Goal: Use online tool/utility: Utilize a website feature to perform a specific function

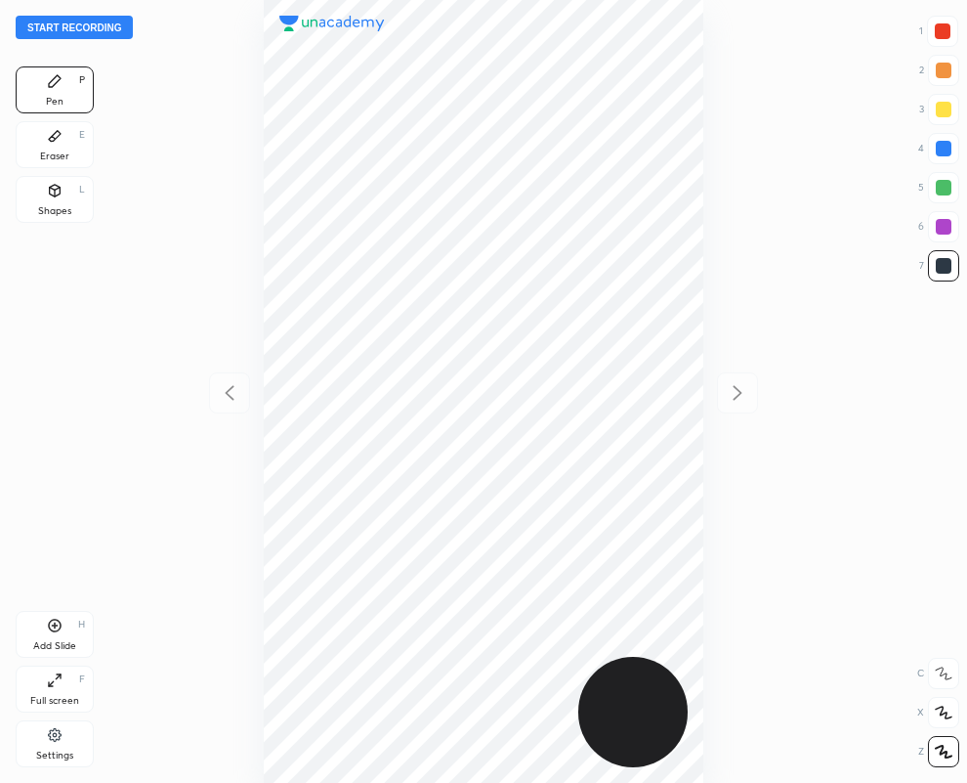
scroll to position [783, 655]
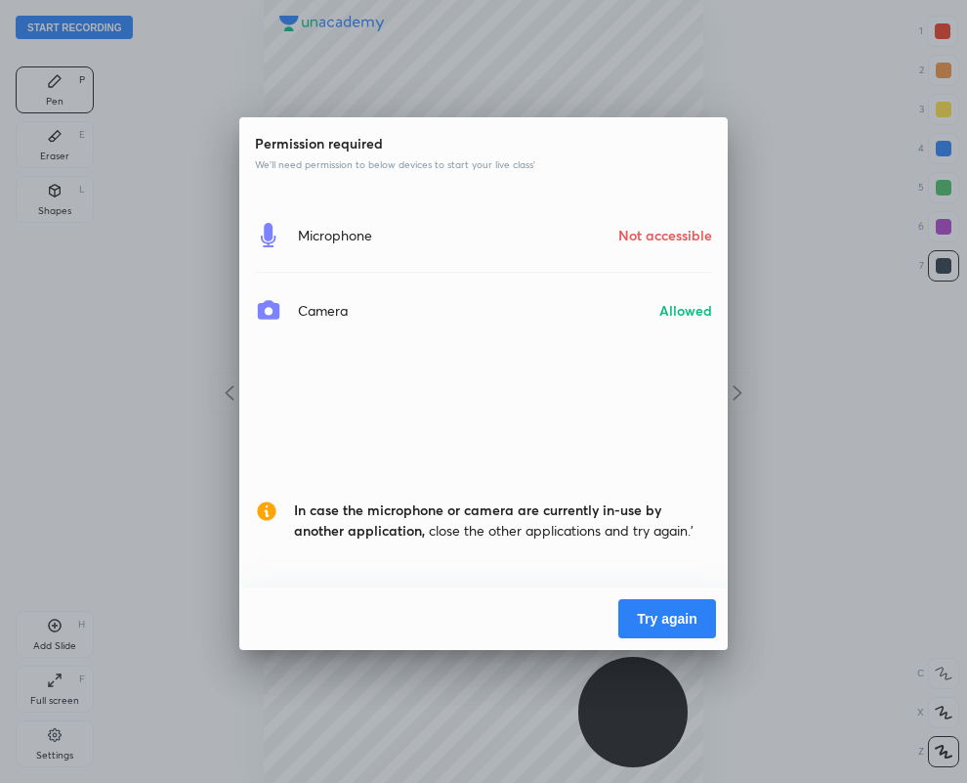
click at [658, 618] on button "Try again" at bounding box center [667, 618] width 98 height 39
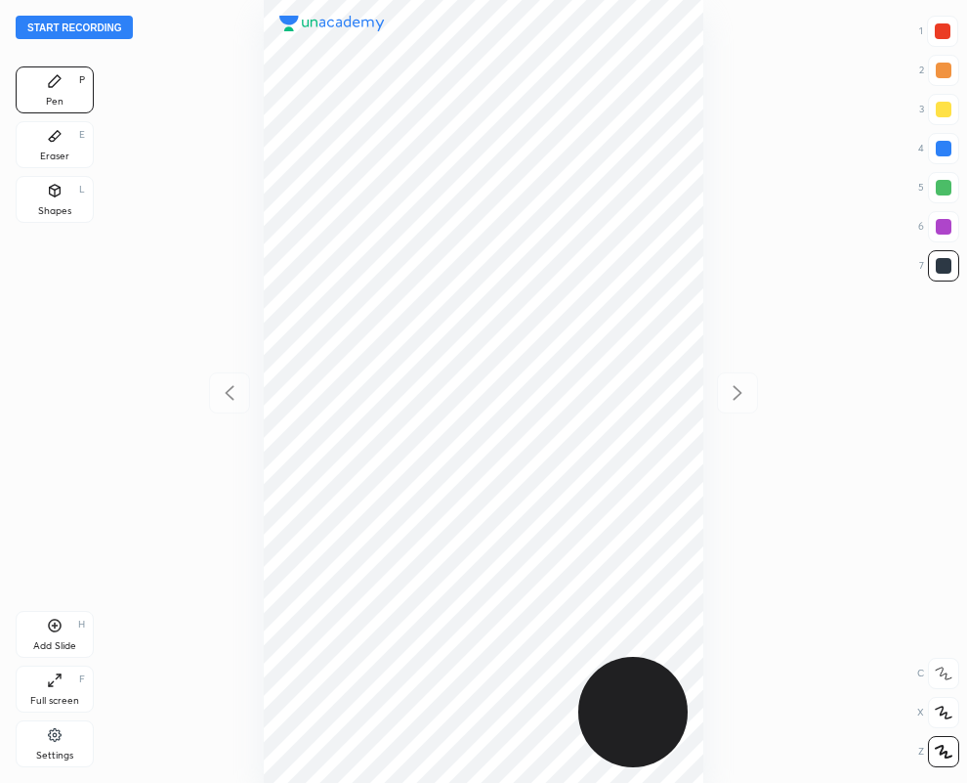
scroll to position [783, 655]
click at [49, 148] on div "Eraser E" at bounding box center [55, 144] width 78 height 47
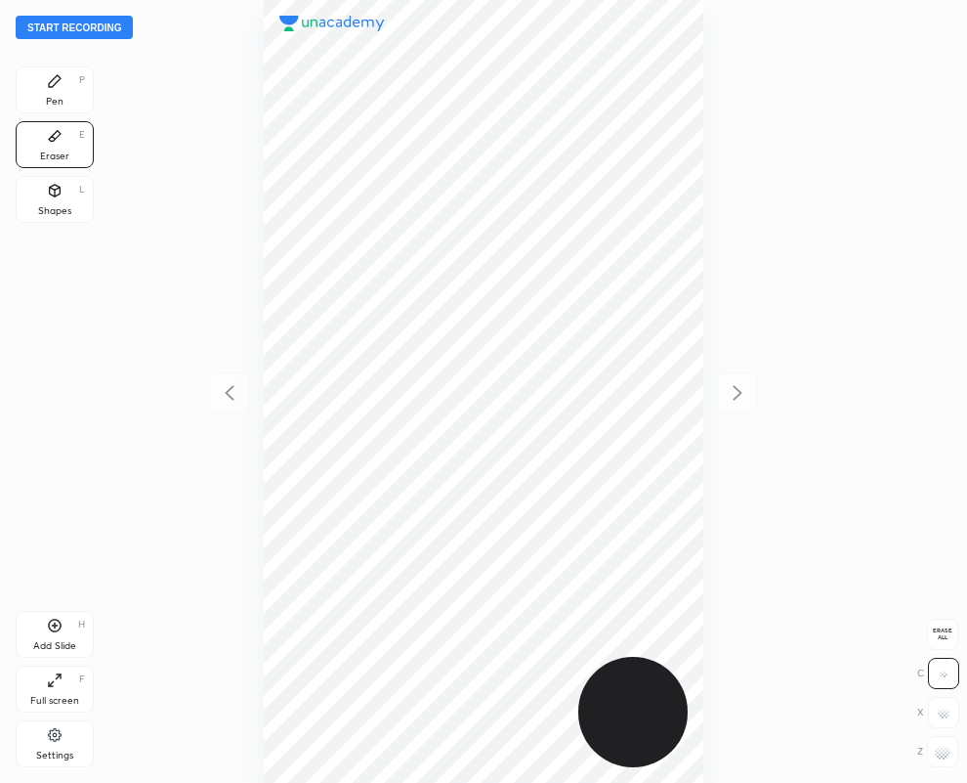
click at [54, 80] on icon at bounding box center [55, 81] width 12 height 12
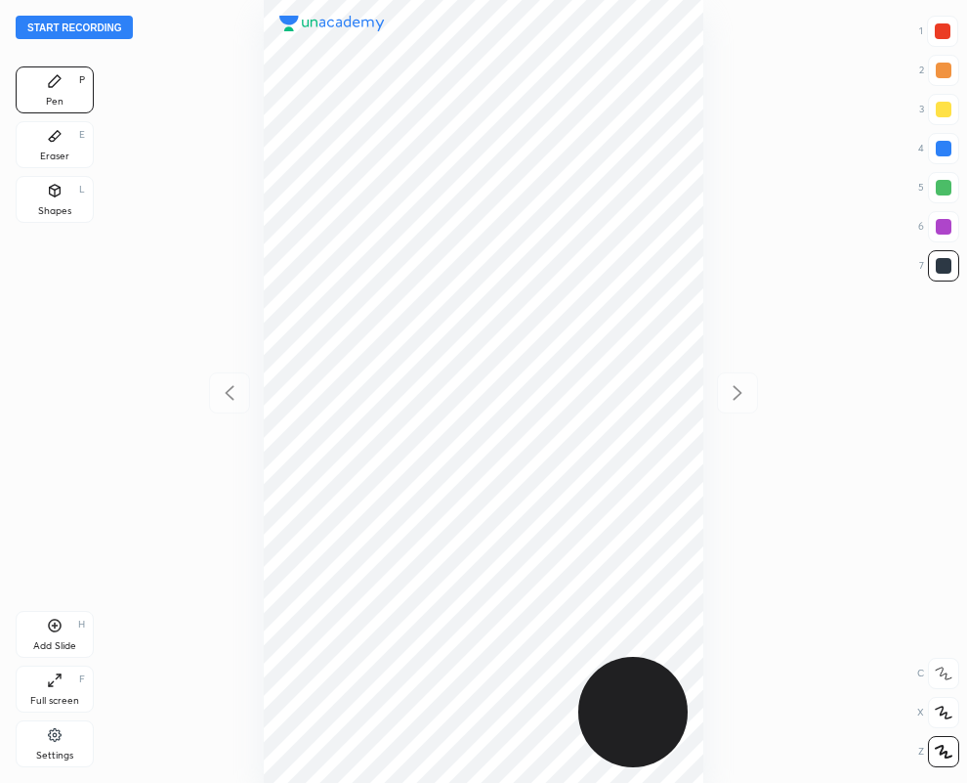
click at [938, 25] on div at bounding box center [942, 31] width 31 height 31
click at [949, 274] on div at bounding box center [943, 265] width 31 height 31
click at [947, 29] on div at bounding box center [943, 31] width 16 height 16
click at [944, 267] on div at bounding box center [944, 266] width 16 height 16
click at [943, 32] on div at bounding box center [943, 31] width 16 height 16
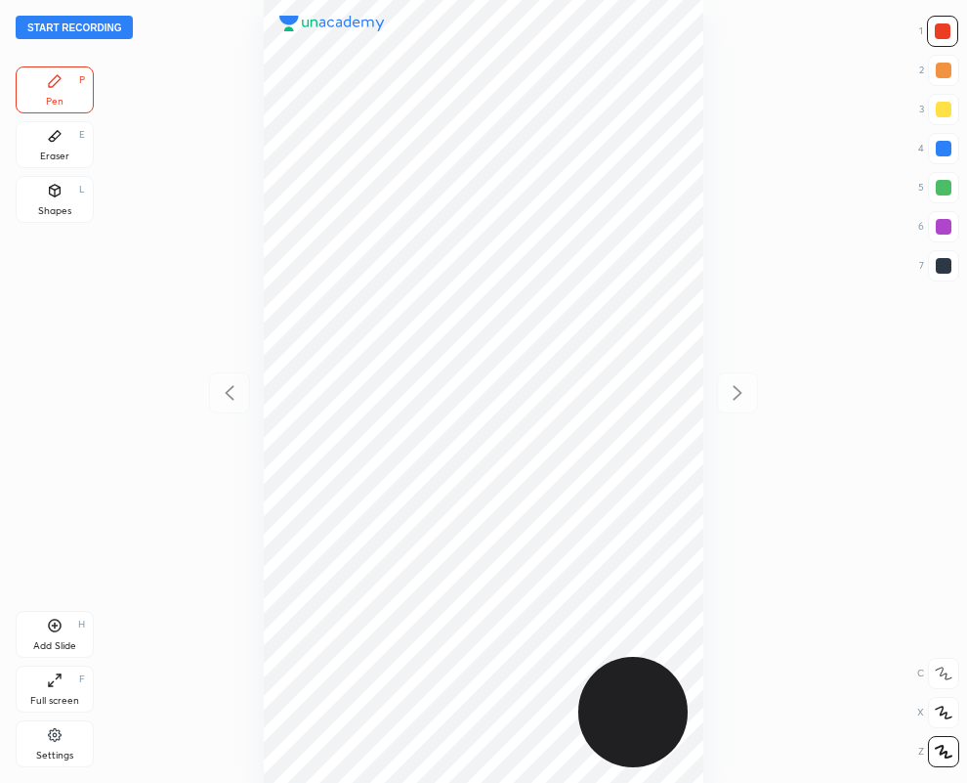
drag, startPoint x: 949, startPoint y: 137, endPoint x: 786, endPoint y: 168, distance: 165.2
click at [949, 137] on div at bounding box center [943, 148] width 31 height 31
click at [941, 29] on div at bounding box center [943, 31] width 16 height 16
click at [939, 265] on div at bounding box center [944, 266] width 16 height 16
drag, startPoint x: 949, startPoint y: 27, endPoint x: 841, endPoint y: 52, distance: 110.2
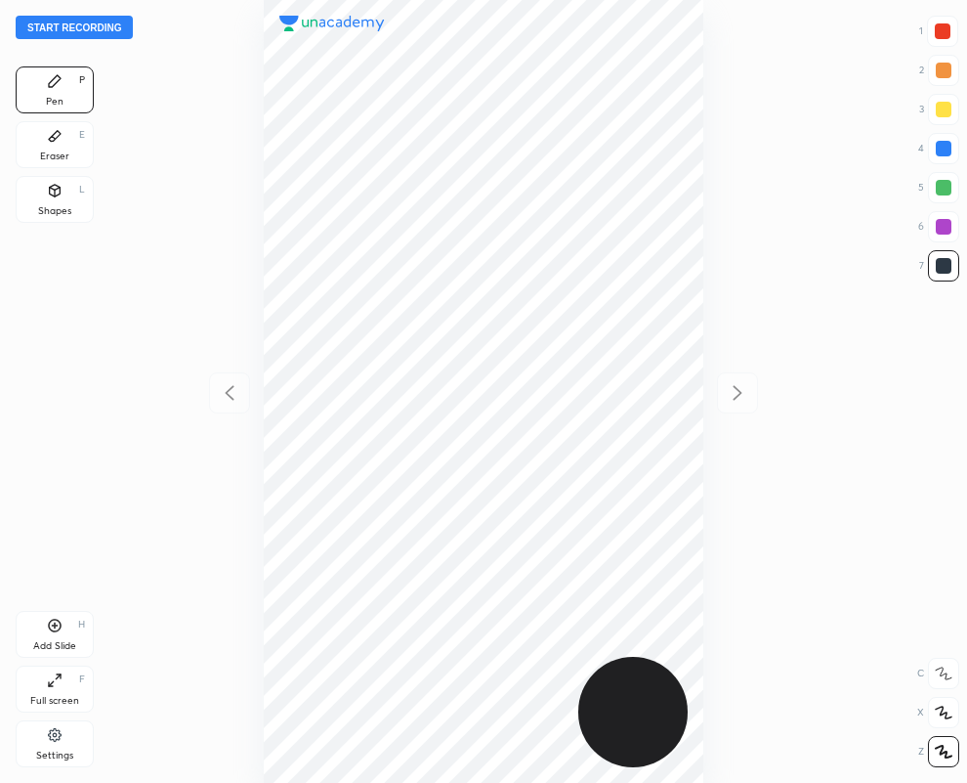
click at [949, 27] on div at bounding box center [943, 31] width 16 height 16
drag, startPoint x: 933, startPoint y: 260, endPoint x: 874, endPoint y: 232, distance: 65.1
click at [934, 262] on div at bounding box center [943, 265] width 31 height 31
click at [941, 151] on div at bounding box center [944, 149] width 16 height 16
drag, startPoint x: 949, startPoint y: 262, endPoint x: 903, endPoint y: 279, distance: 49.2
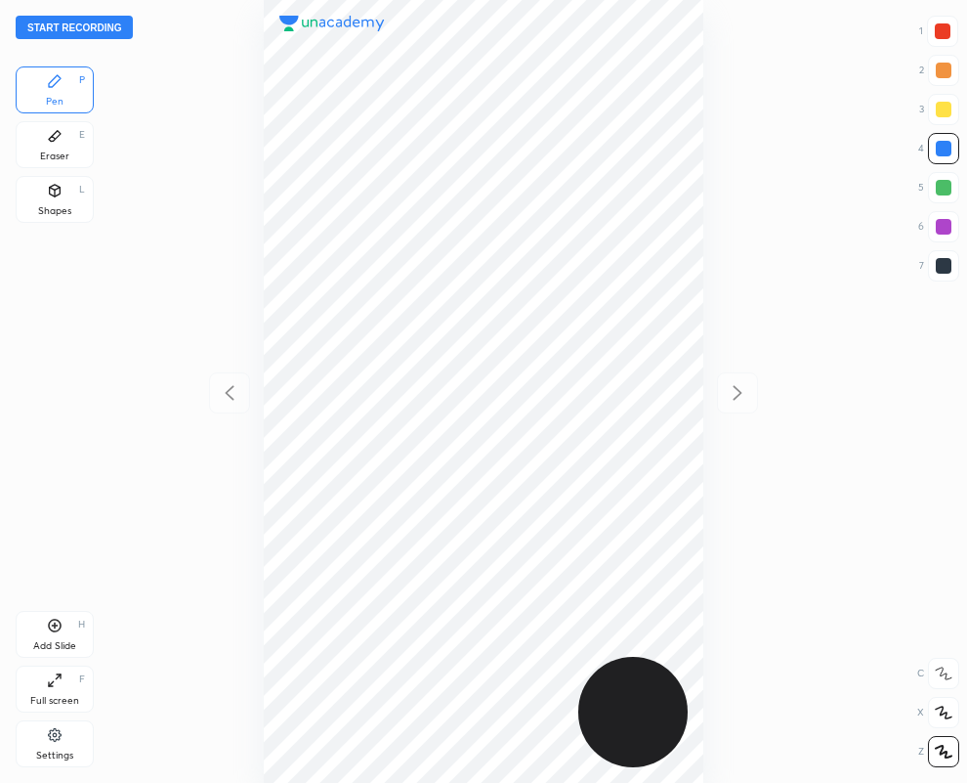
click at [950, 264] on div at bounding box center [944, 266] width 16 height 16
drag, startPoint x: 944, startPoint y: 20, endPoint x: 783, endPoint y: 140, distance: 201.1
click at [943, 22] on div at bounding box center [942, 31] width 31 height 31
click at [737, 392] on div at bounding box center [483, 391] width 655 height 783
click at [64, 636] on div "Add Slide H" at bounding box center [55, 634] width 78 height 47
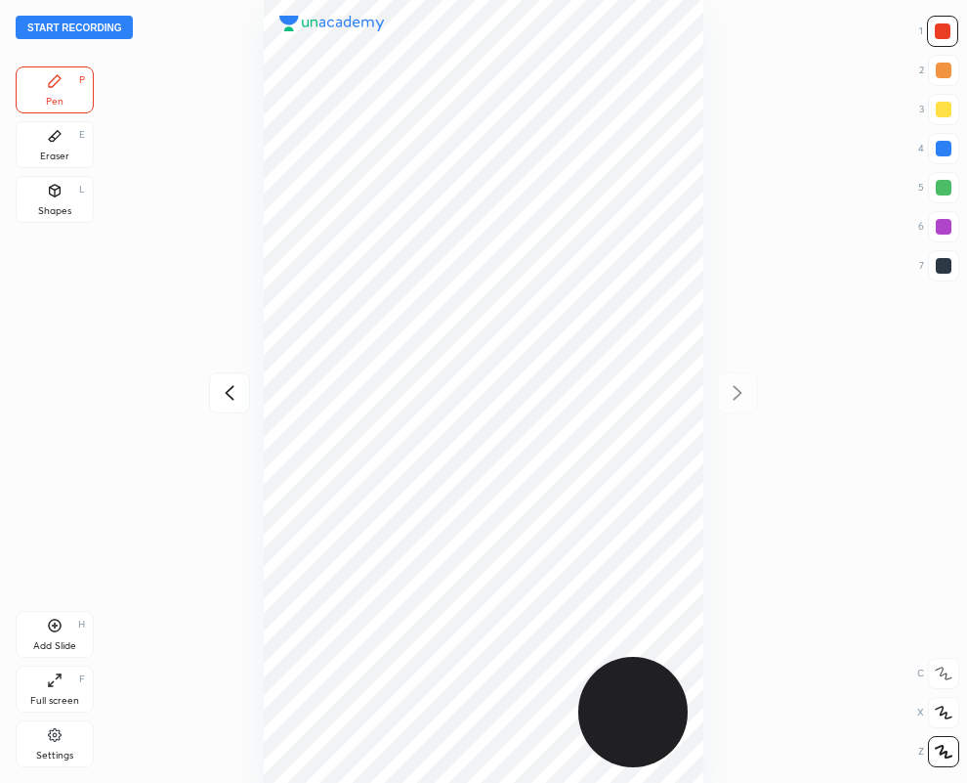
click at [949, 265] on div at bounding box center [944, 266] width 16 height 16
click at [230, 392] on icon at bounding box center [229, 392] width 23 height 23
click at [733, 397] on icon at bounding box center [737, 392] width 23 height 23
click at [233, 392] on icon at bounding box center [229, 392] width 23 height 23
drag, startPoint x: 733, startPoint y: 394, endPoint x: 722, endPoint y: 392, distance: 10.9
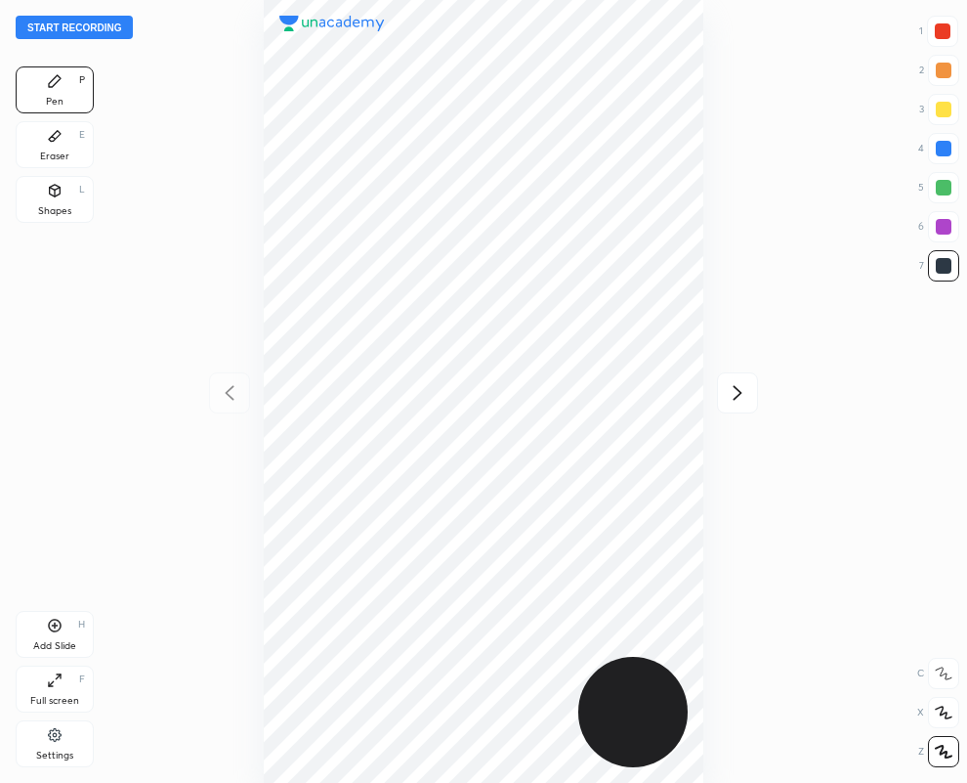
click at [731, 392] on icon at bounding box center [737, 392] width 23 height 23
click at [234, 393] on icon at bounding box center [229, 392] width 23 height 23
click at [735, 389] on icon at bounding box center [737, 392] width 23 height 23
click at [944, 30] on div at bounding box center [943, 31] width 16 height 16
click at [233, 393] on icon at bounding box center [229, 392] width 23 height 23
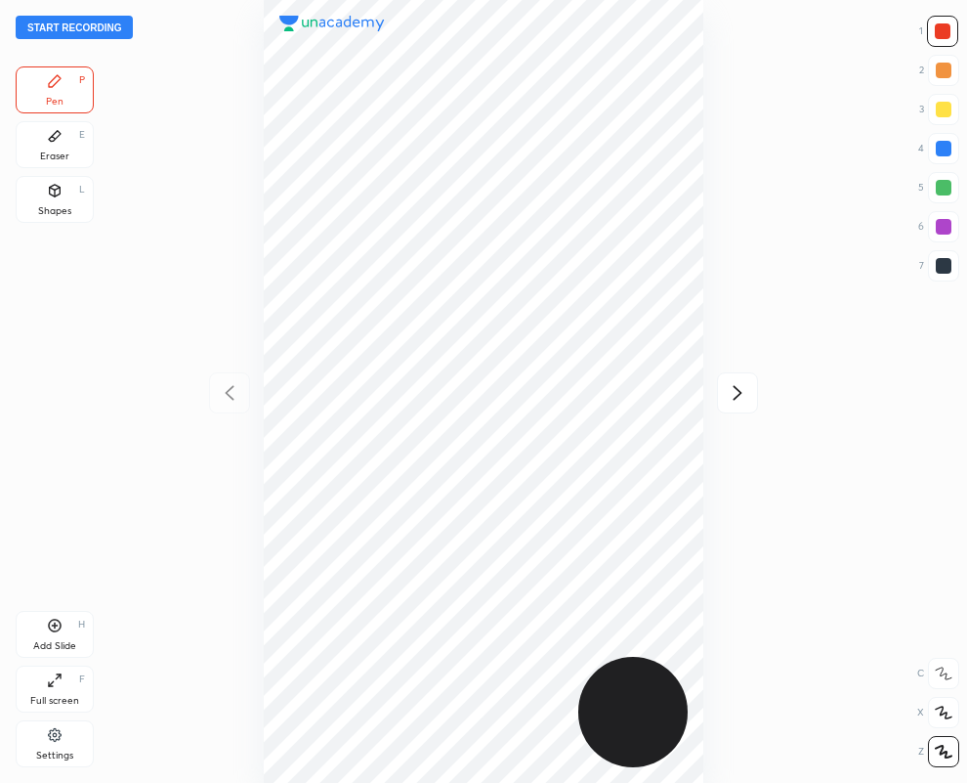
drag, startPoint x: 741, startPoint y: 394, endPoint x: 714, endPoint y: 393, distance: 27.4
click at [741, 394] on icon at bounding box center [737, 392] width 23 height 23
drag, startPoint x: 944, startPoint y: 272, endPoint x: 859, endPoint y: 236, distance: 92.0
click at [943, 272] on div at bounding box center [944, 266] width 16 height 16
click at [231, 383] on icon at bounding box center [229, 392] width 23 height 23
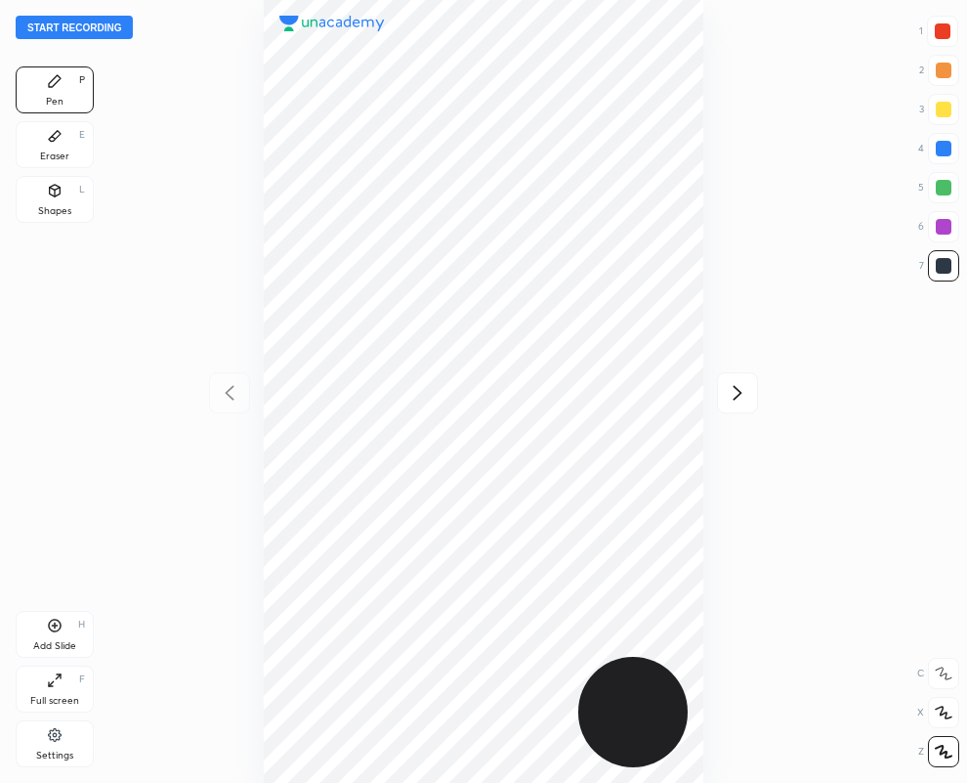
click at [739, 399] on icon at bounding box center [737, 392] width 23 height 23
click at [936, 153] on div at bounding box center [943, 148] width 31 height 31
click at [949, 267] on div at bounding box center [944, 266] width 16 height 16
click at [705, 322] on div at bounding box center [483, 391] width 655 height 783
click at [945, 34] on div at bounding box center [943, 31] width 16 height 16
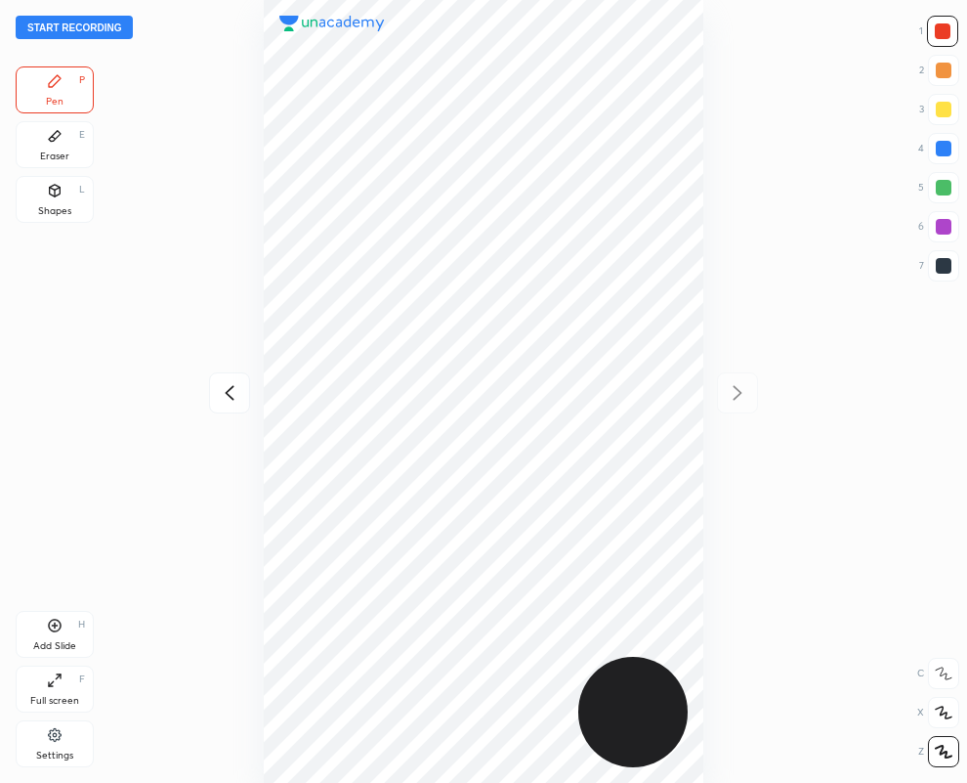
click at [943, 262] on div at bounding box center [944, 266] width 16 height 16
drag, startPoint x: 940, startPoint y: 44, endPoint x: 800, endPoint y: 163, distance: 183.6
click at [939, 44] on div at bounding box center [942, 31] width 31 height 31
click at [953, 271] on div at bounding box center [943, 265] width 31 height 31
click at [945, 31] on div at bounding box center [943, 31] width 16 height 16
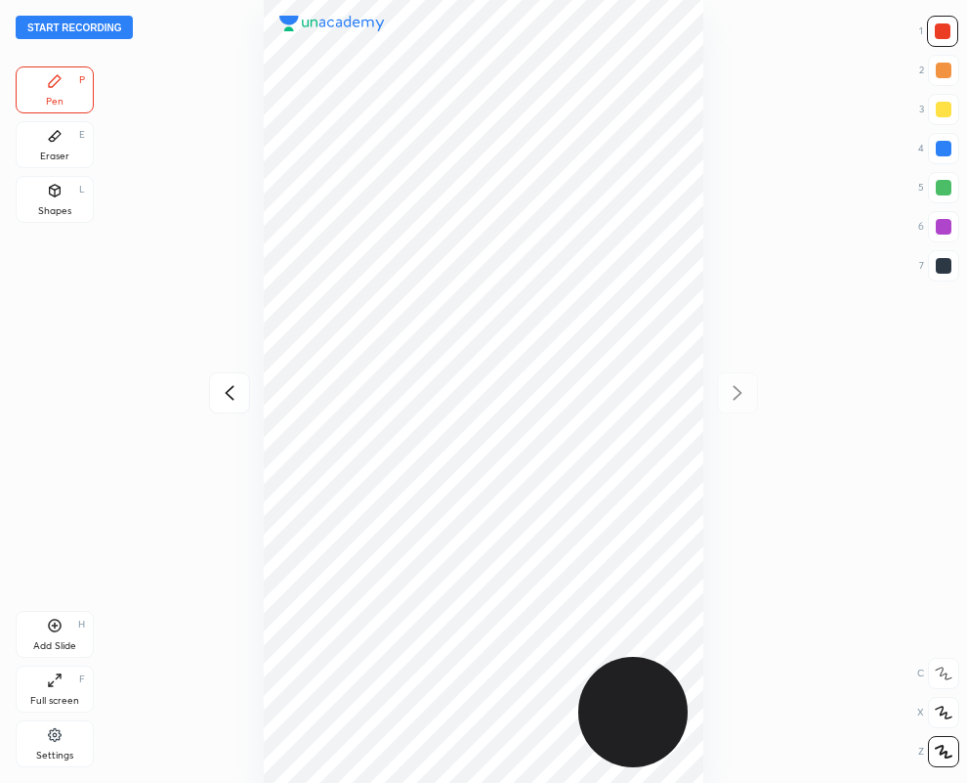
drag, startPoint x: 953, startPoint y: 266, endPoint x: 919, endPoint y: 275, distance: 35.3
click at [953, 265] on div at bounding box center [943, 265] width 31 height 31
click at [946, 31] on div at bounding box center [943, 31] width 16 height 16
click at [945, 267] on div at bounding box center [944, 266] width 16 height 16
drag, startPoint x: 942, startPoint y: 31, endPoint x: 830, endPoint y: 130, distance: 148.8
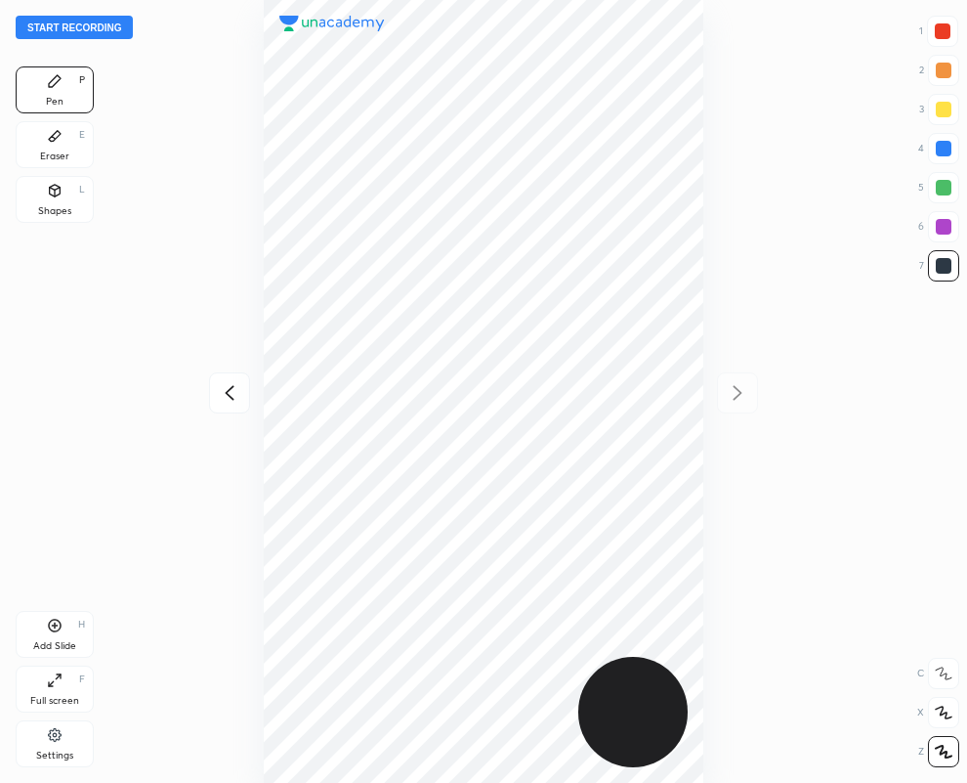
click at [941, 36] on div at bounding box center [943, 31] width 16 height 16
drag, startPoint x: 59, startPoint y: 140, endPoint x: 200, endPoint y: 564, distance: 447.0
click at [59, 148] on div "Eraser E" at bounding box center [55, 144] width 78 height 47
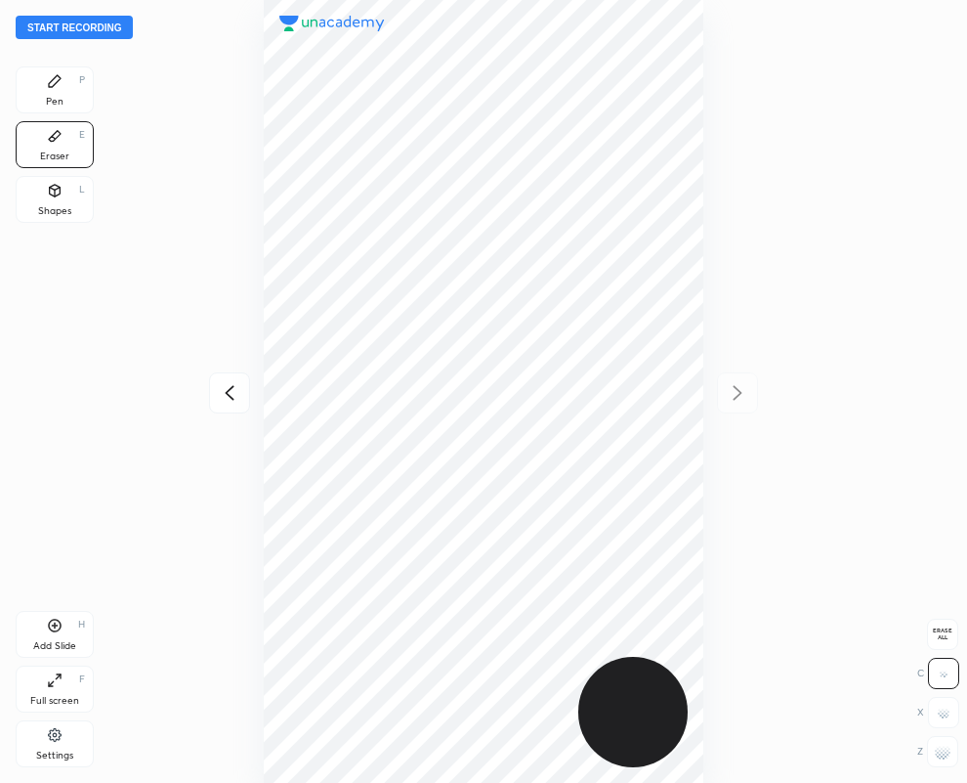
click at [53, 88] on icon at bounding box center [55, 81] width 16 height 16
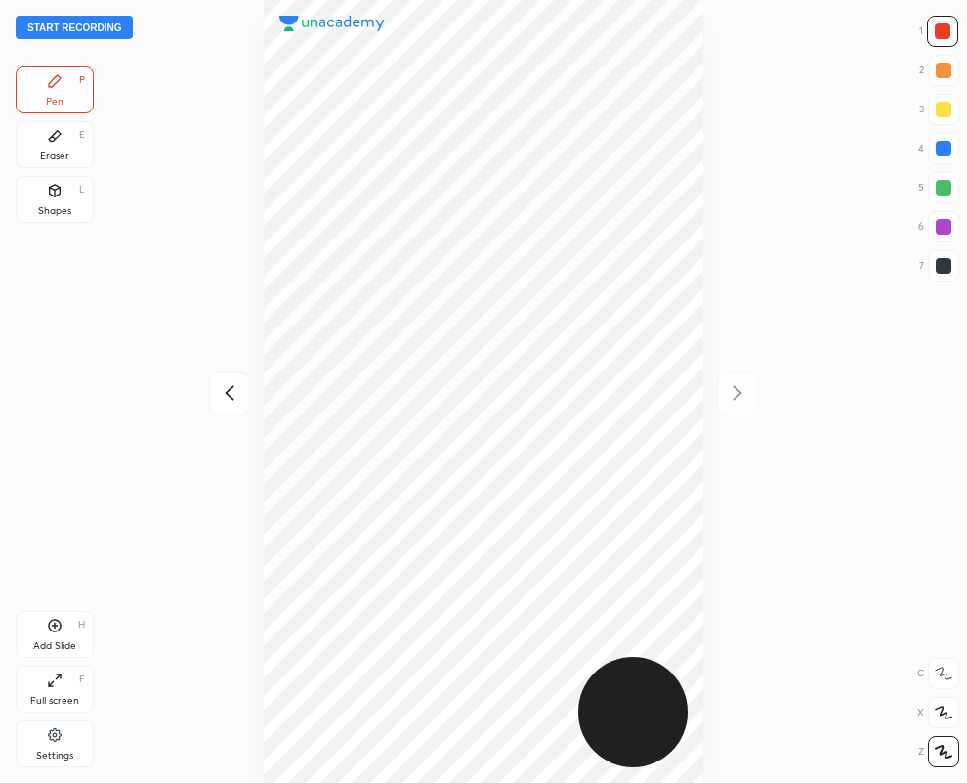
drag, startPoint x: 938, startPoint y: 261, endPoint x: 785, endPoint y: 332, distance: 168.3
click at [938, 265] on div at bounding box center [944, 266] width 16 height 16
click at [737, 389] on div at bounding box center [483, 391] width 655 height 783
click at [59, 633] on div "Add Slide H" at bounding box center [55, 634] width 78 height 47
click at [230, 392] on icon at bounding box center [229, 392] width 23 height 23
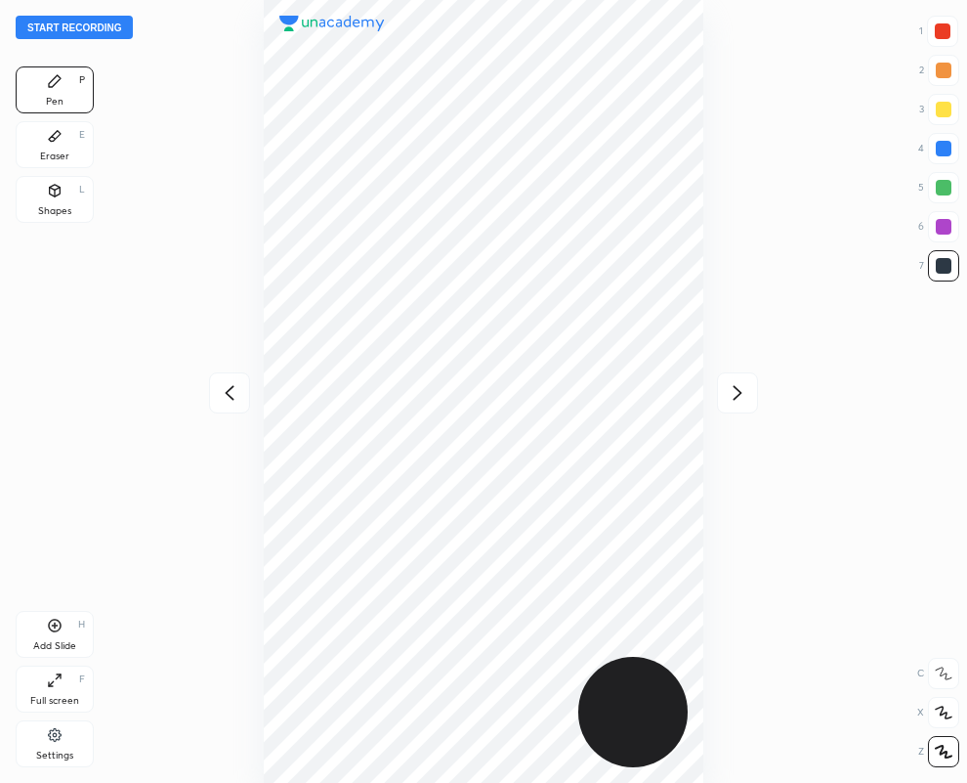
click at [739, 394] on icon at bounding box center [738, 392] width 9 height 15
click at [945, 22] on div at bounding box center [942, 31] width 31 height 31
click at [227, 387] on icon at bounding box center [229, 392] width 23 height 23
click at [229, 387] on icon at bounding box center [229, 392] width 23 height 23
click at [738, 386] on icon at bounding box center [737, 392] width 23 height 23
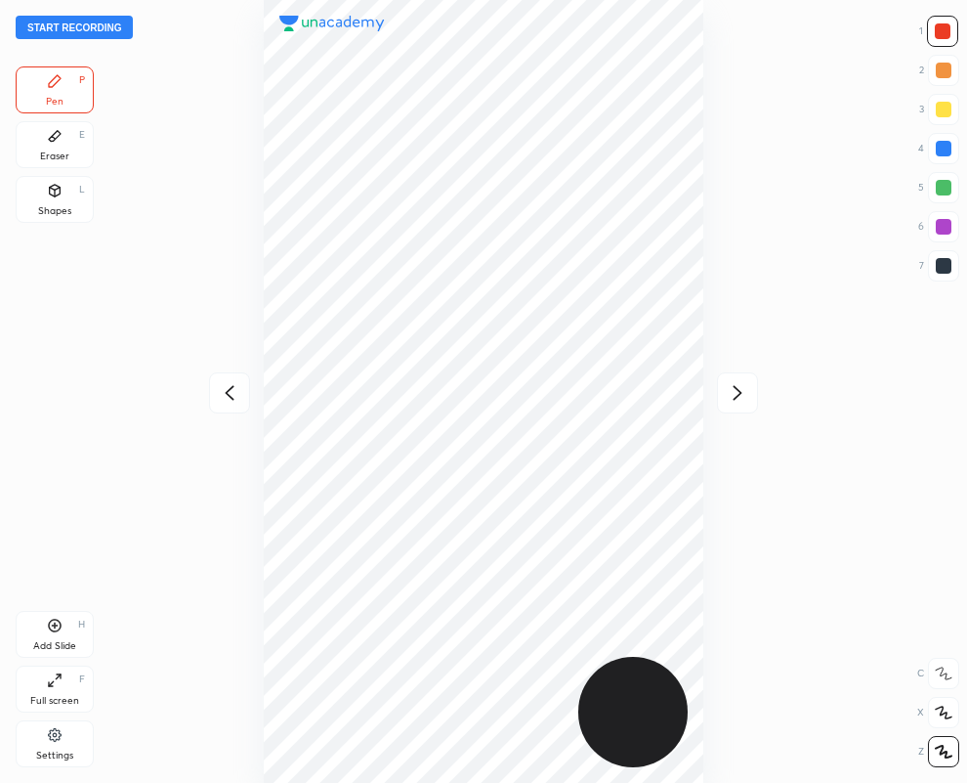
click at [738, 386] on icon at bounding box center [737, 392] width 23 height 23
click at [35, 132] on div "Eraser E" at bounding box center [55, 144] width 78 height 47
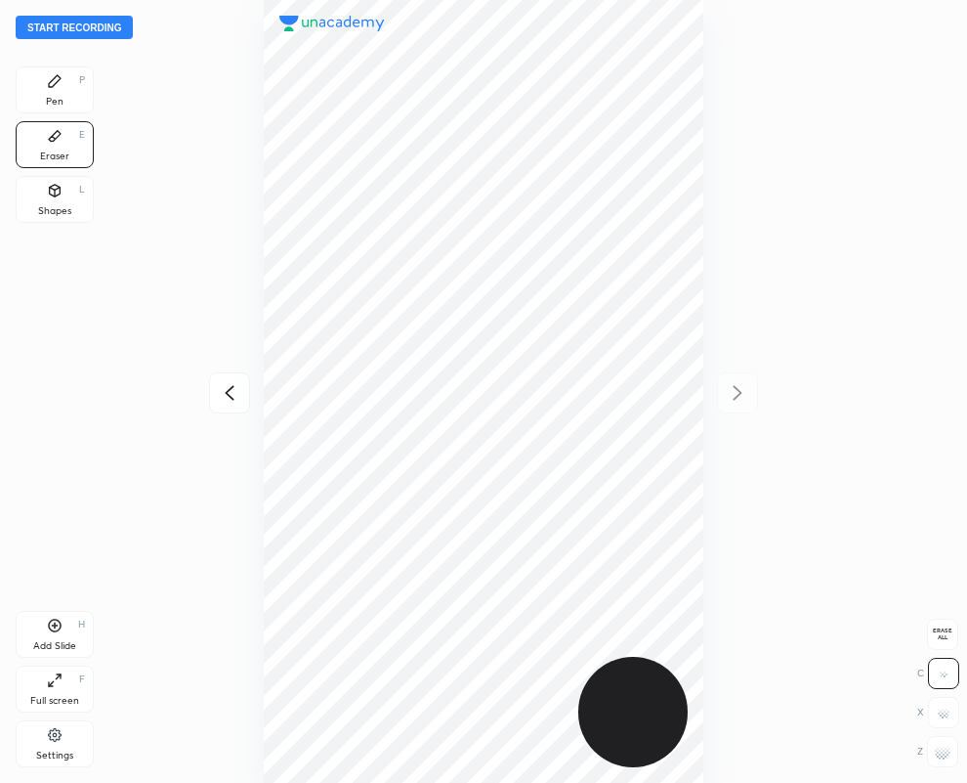
click at [67, 89] on div "Pen P" at bounding box center [55, 89] width 78 height 47
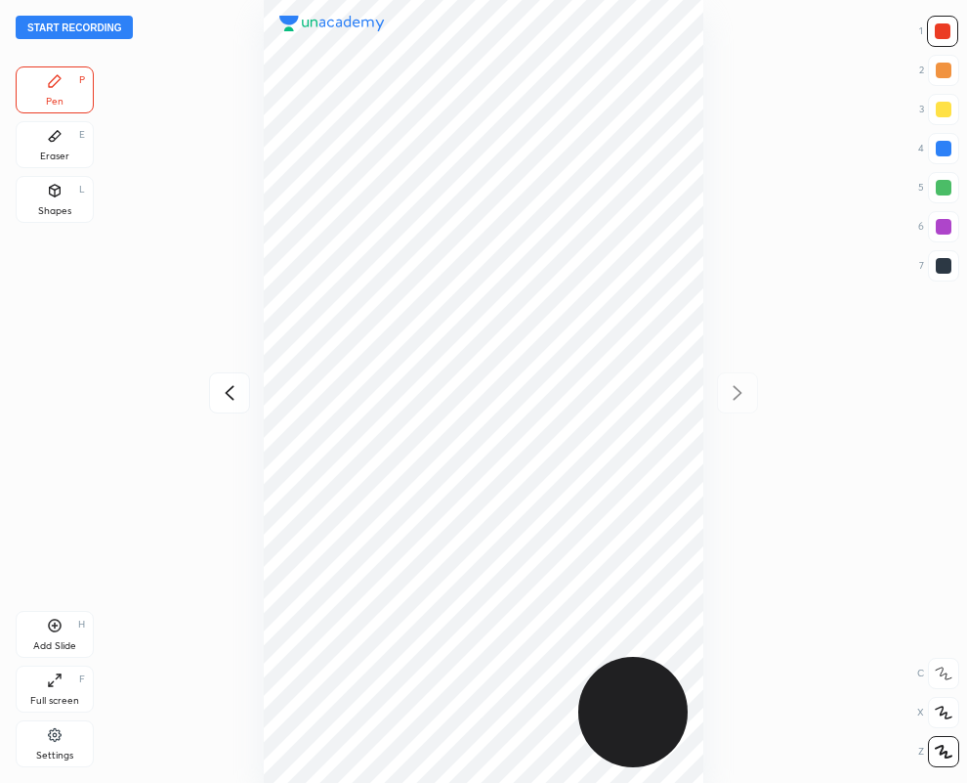
click at [230, 396] on icon at bounding box center [229, 392] width 23 height 23
click at [738, 391] on icon at bounding box center [738, 392] width 9 height 15
drag, startPoint x: 939, startPoint y: 269, endPoint x: 807, endPoint y: 251, distance: 133.1
click at [937, 269] on div at bounding box center [944, 266] width 16 height 16
click at [951, 151] on div at bounding box center [943, 148] width 31 height 31
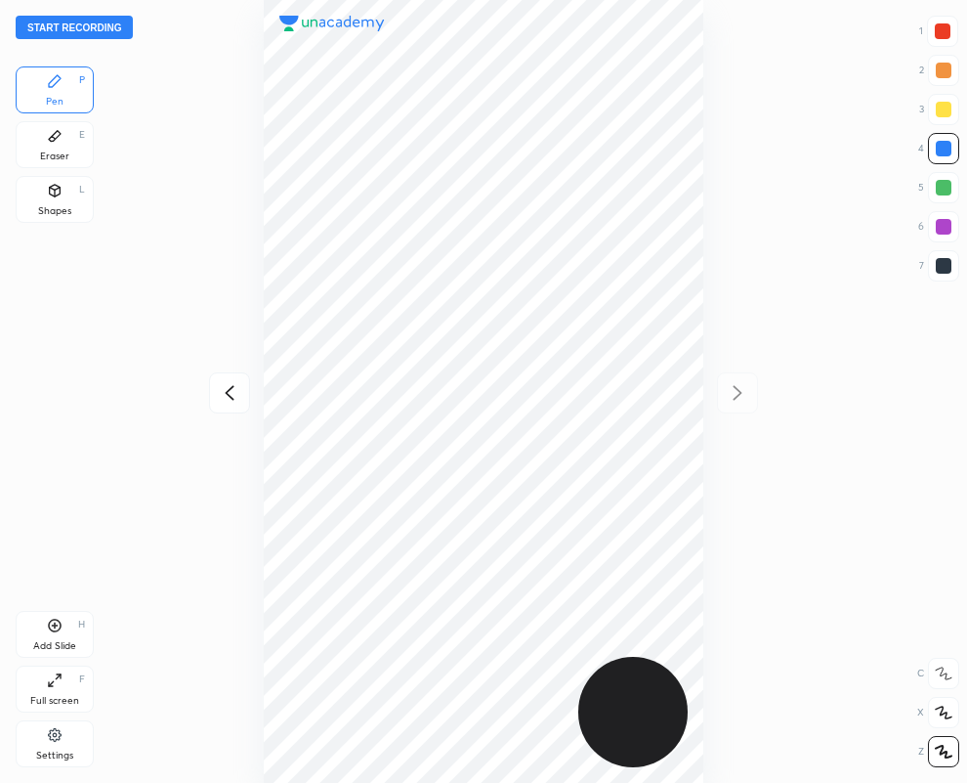
drag, startPoint x: 944, startPoint y: 271, endPoint x: 776, endPoint y: 289, distance: 169.1
click at [944, 272] on div at bounding box center [944, 266] width 16 height 16
click at [50, 145] on div "Eraser E" at bounding box center [55, 144] width 78 height 47
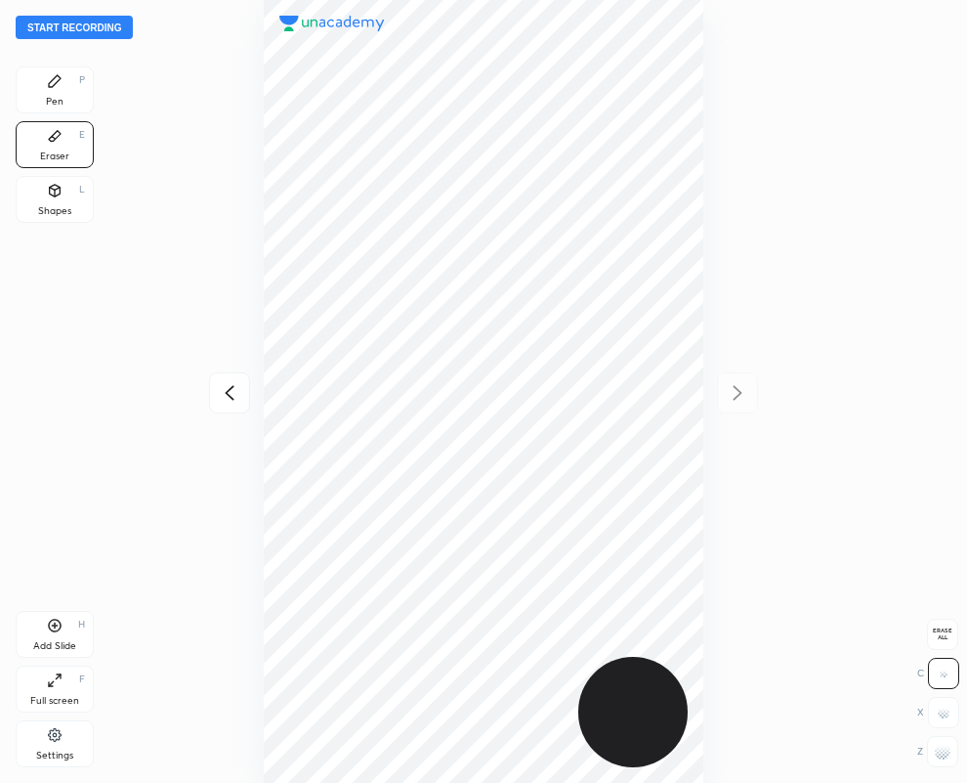
click at [62, 86] on icon at bounding box center [55, 81] width 16 height 16
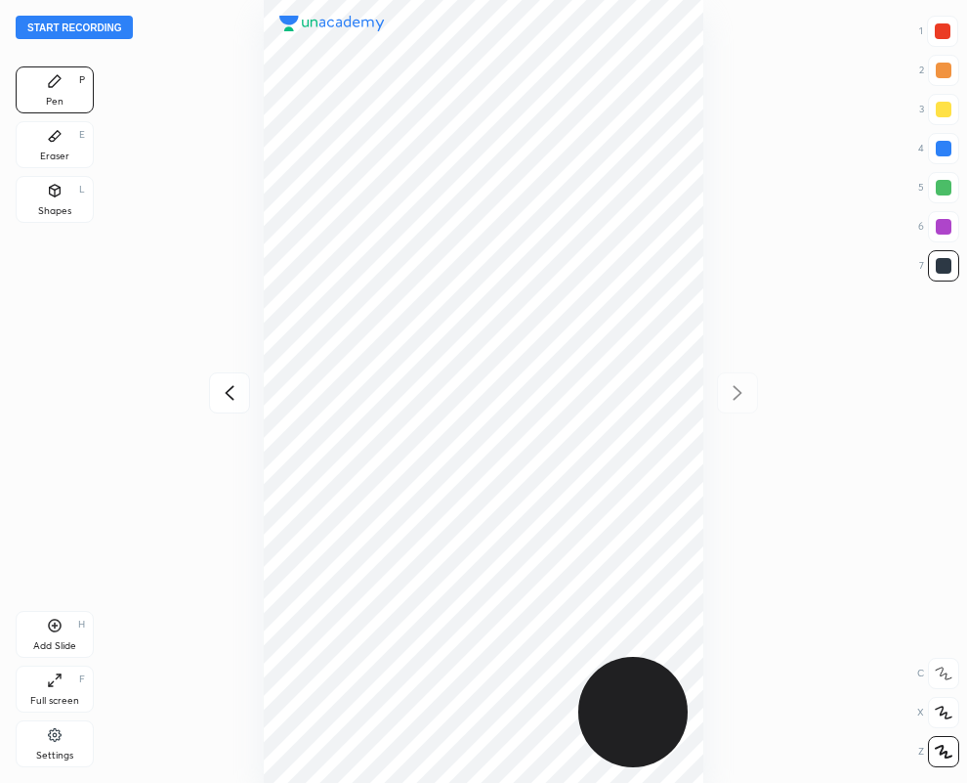
click at [64, 147] on div "Eraser E" at bounding box center [55, 144] width 78 height 47
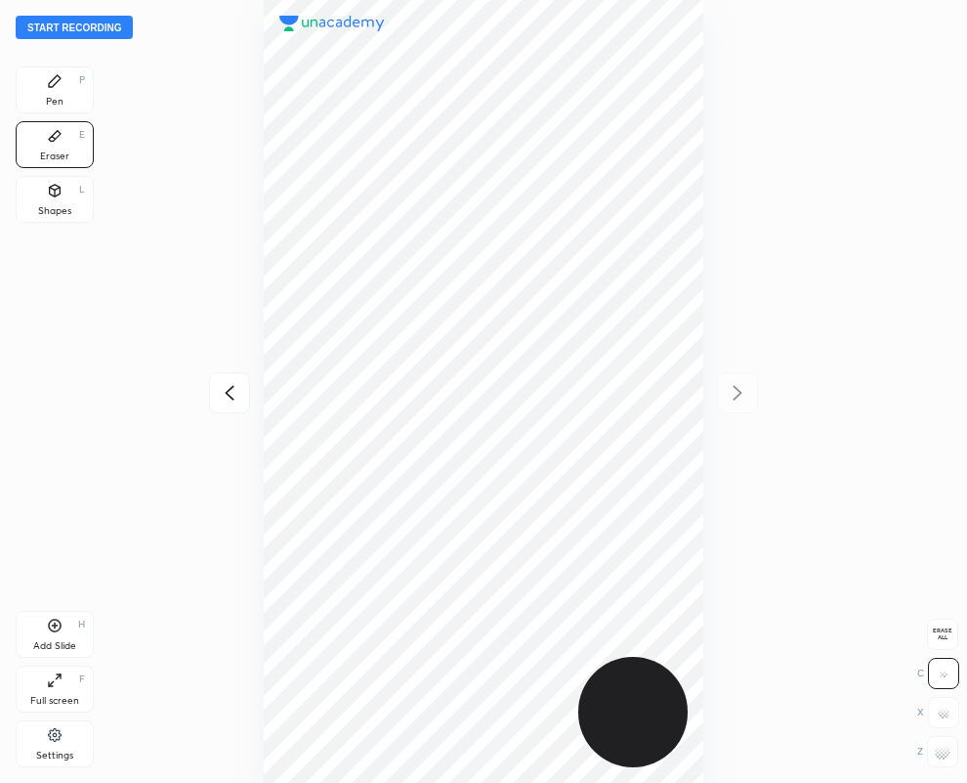
drag, startPoint x: 944, startPoint y: 754, endPoint x: 888, endPoint y: 729, distance: 61.2
click at [940, 750] on g at bounding box center [943, 751] width 16 height 16
click at [64, 89] on div "Pen P" at bounding box center [55, 89] width 78 height 47
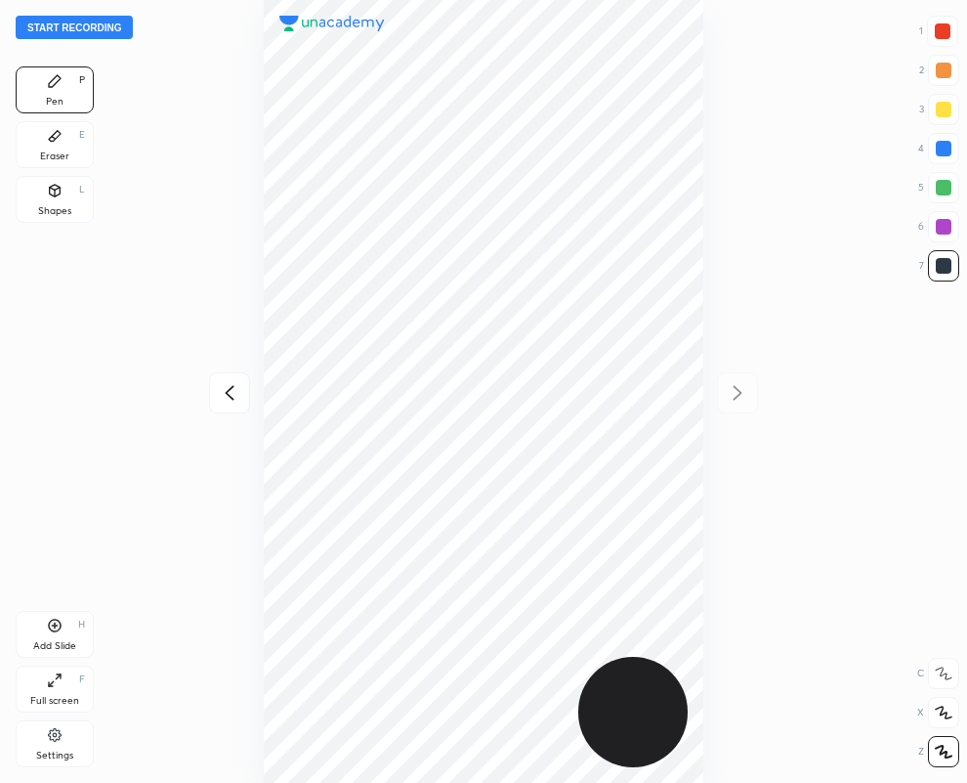
click at [945, 157] on div at bounding box center [943, 148] width 31 height 31
click at [945, 267] on div at bounding box center [944, 266] width 16 height 16
drag, startPoint x: 950, startPoint y: 151, endPoint x: 941, endPoint y: 157, distance: 10.6
click at [949, 152] on div at bounding box center [944, 149] width 16 height 16
click at [24, 139] on div "Eraser E" at bounding box center [55, 144] width 78 height 47
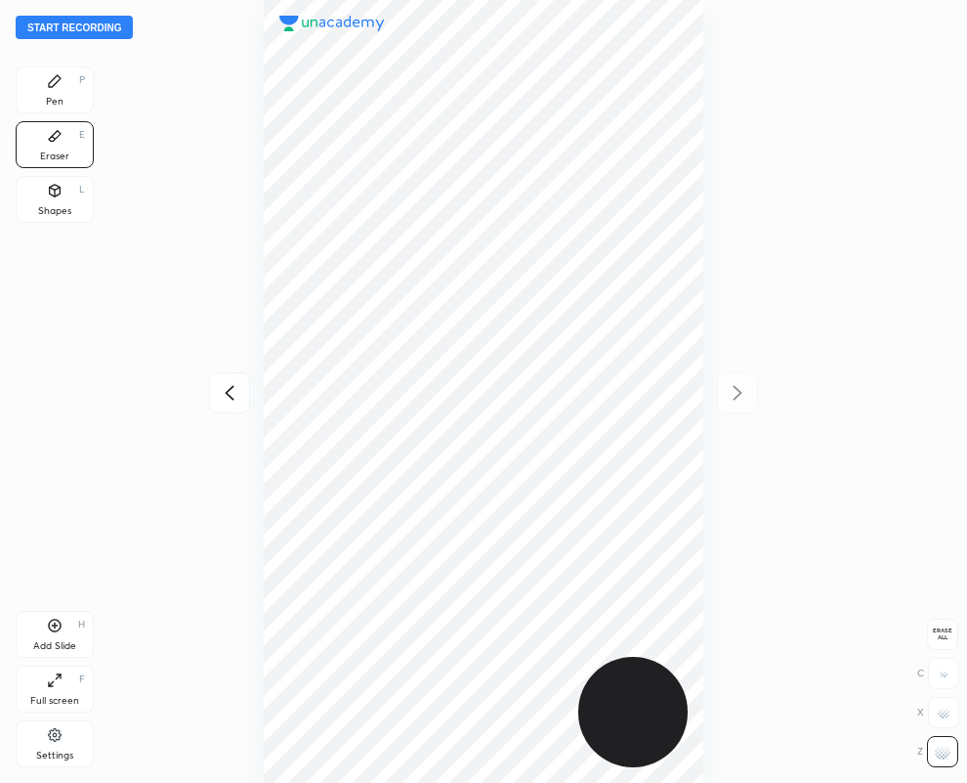
drag, startPoint x: 69, startPoint y: 91, endPoint x: 58, endPoint y: 96, distance: 12.7
click at [73, 90] on div "Pen P" at bounding box center [55, 89] width 78 height 47
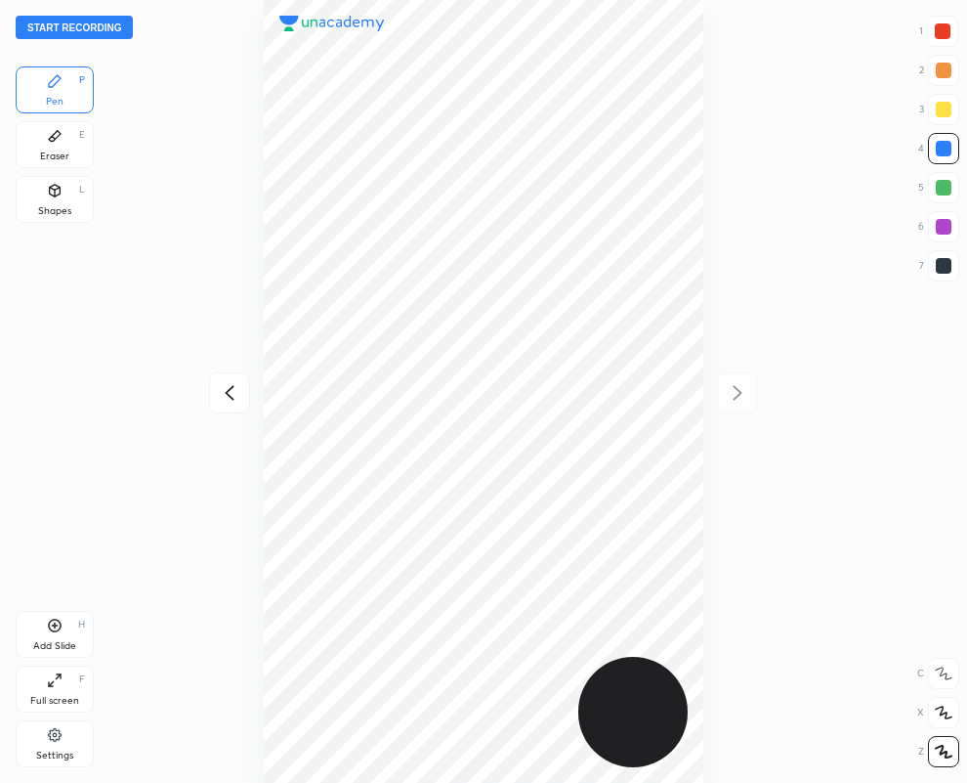
drag, startPoint x: 946, startPoint y: 264, endPoint x: 922, endPoint y: 275, distance: 26.2
click at [949, 264] on div at bounding box center [944, 266] width 16 height 16
click at [57, 623] on icon at bounding box center [55, 625] width 16 height 16
click at [947, 30] on div at bounding box center [943, 31] width 16 height 16
click at [233, 383] on icon at bounding box center [229, 392] width 23 height 23
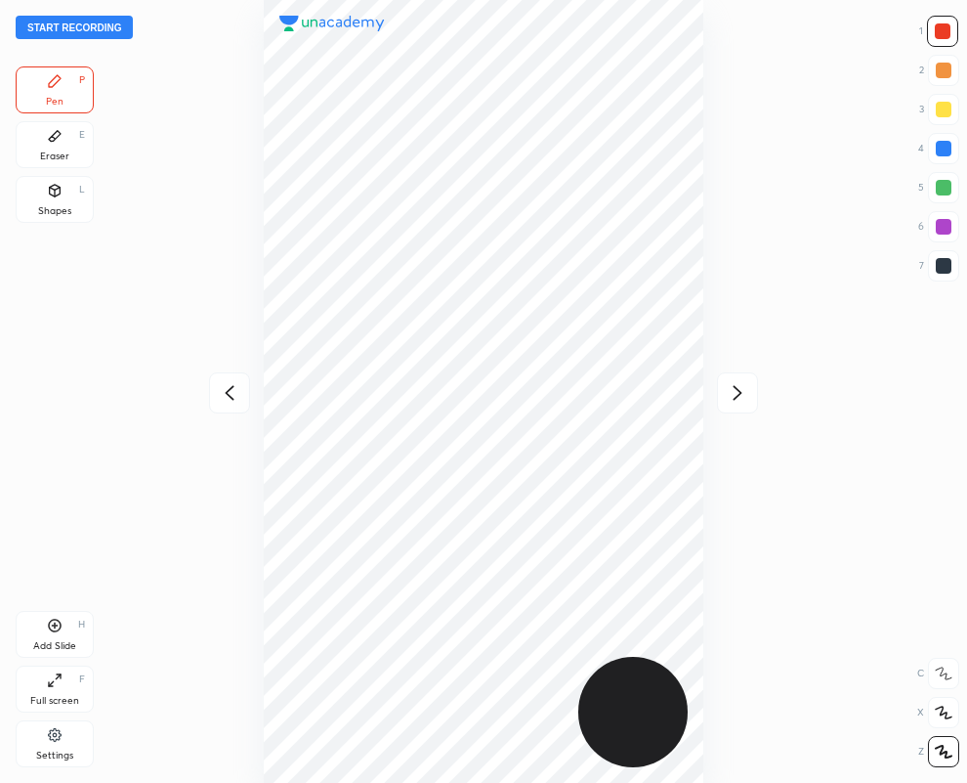
click at [738, 396] on icon at bounding box center [738, 392] width 9 height 15
click at [945, 152] on div at bounding box center [944, 149] width 16 height 16
drag, startPoint x: 954, startPoint y: 225, endPoint x: 711, endPoint y: 315, distance: 259.3
click at [953, 225] on div at bounding box center [943, 226] width 31 height 31
click at [227, 386] on icon at bounding box center [229, 392] width 23 height 23
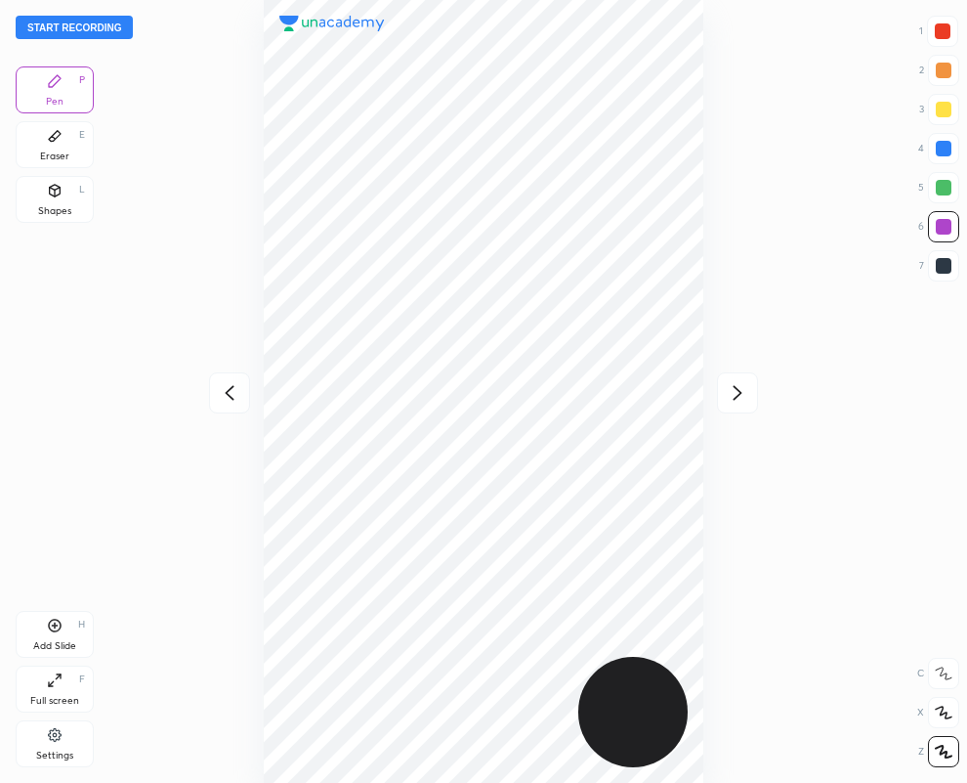
click at [232, 392] on icon at bounding box center [229, 392] width 23 height 23
click at [231, 392] on icon at bounding box center [229, 392] width 23 height 23
click at [89, 25] on button "Start recording" at bounding box center [74, 27] width 117 height 23
click at [737, 393] on icon at bounding box center [737, 392] width 23 height 23
click at [224, 389] on icon at bounding box center [229, 392] width 23 height 23
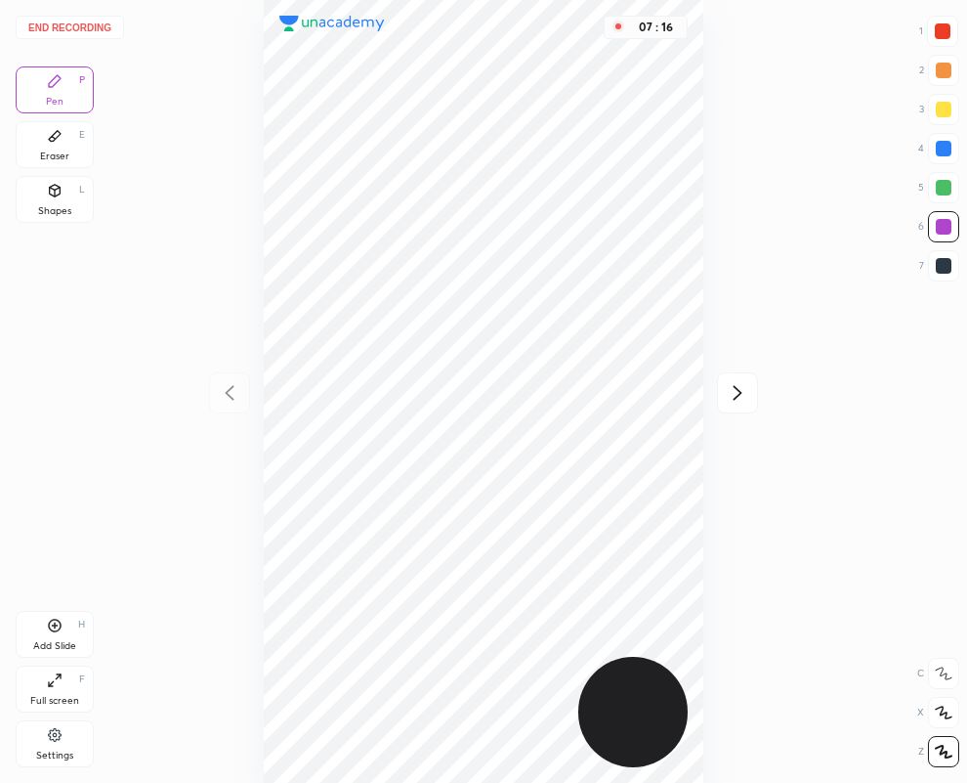
click at [740, 394] on icon at bounding box center [738, 392] width 9 height 15
click at [61, 137] on icon at bounding box center [55, 136] width 16 height 16
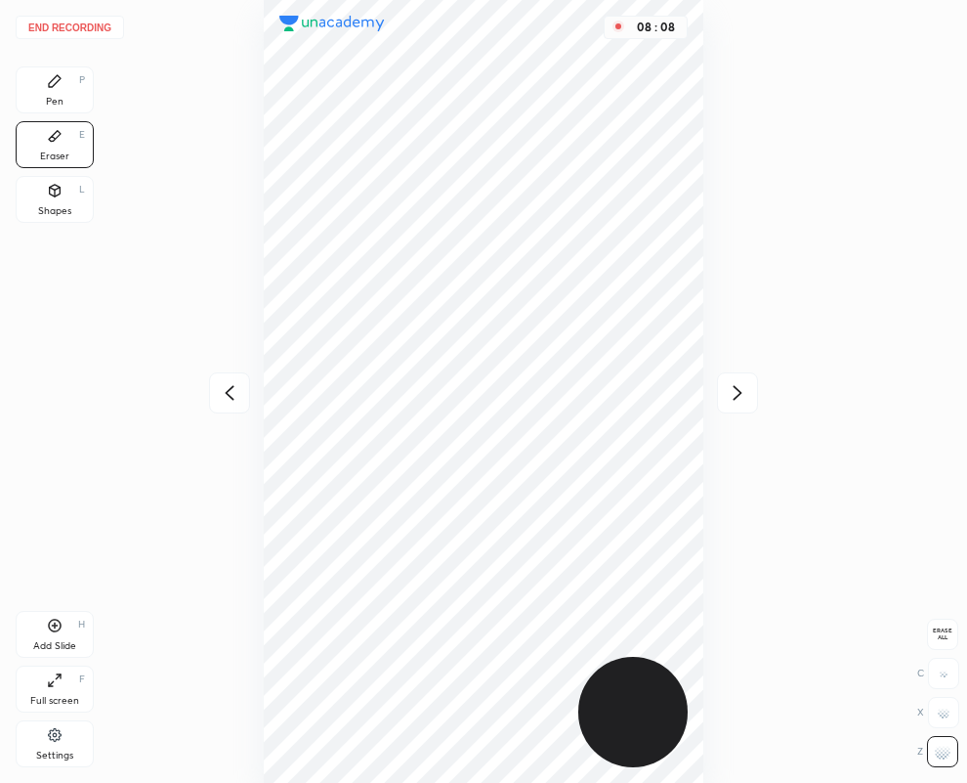
click at [965, 660] on div "End recording 1 2 3 4 5 6 7 R O A L C X Z Erase all C X Z Pen P Eraser E Shapes…" at bounding box center [483, 391] width 967 height 783
click at [69, 96] on div "Pen P" at bounding box center [55, 89] width 78 height 47
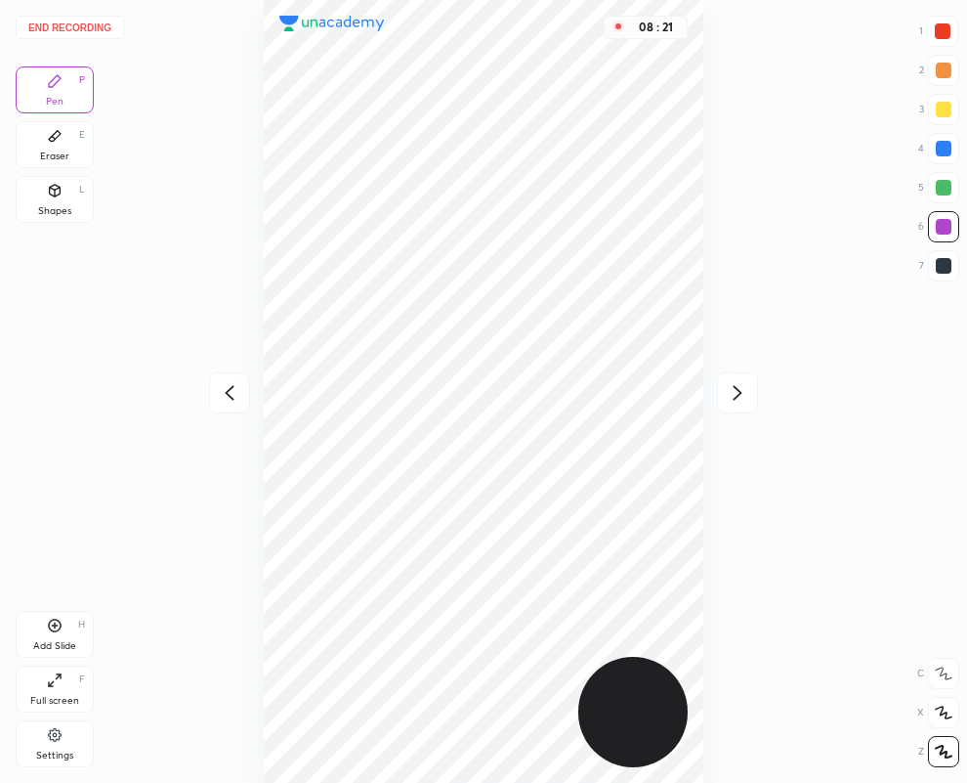
click at [941, 269] on div at bounding box center [944, 266] width 16 height 16
click at [736, 388] on icon at bounding box center [738, 392] width 9 height 15
click at [225, 394] on icon at bounding box center [229, 392] width 23 height 23
click at [737, 396] on icon at bounding box center [738, 392] width 9 height 15
click at [228, 397] on icon at bounding box center [229, 392] width 23 height 23
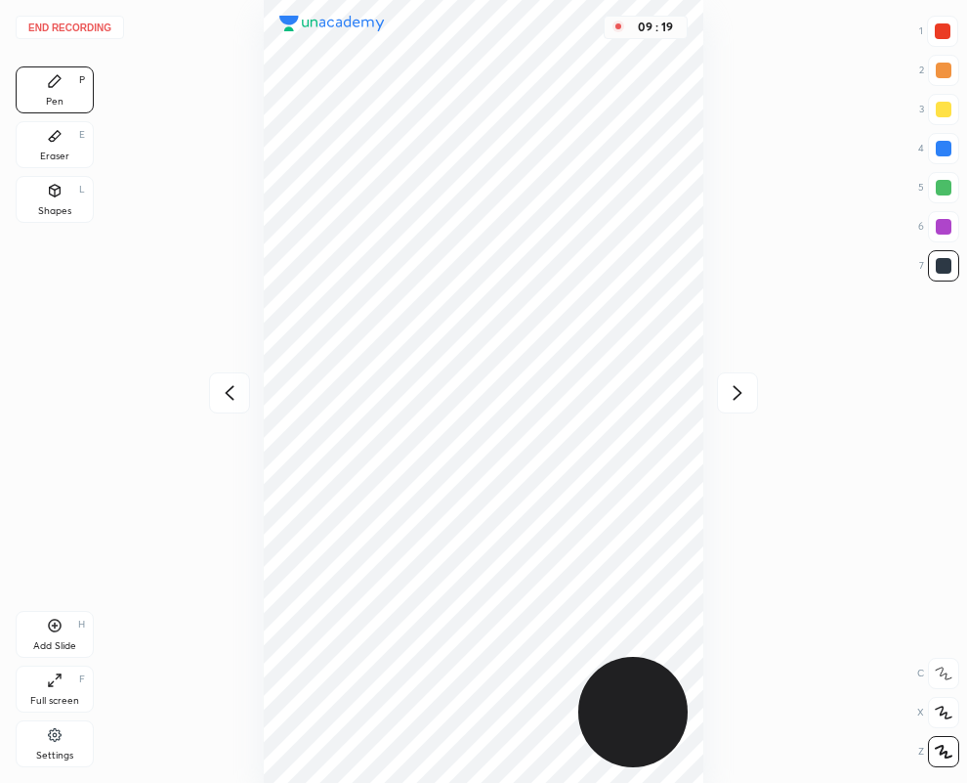
click at [743, 393] on icon at bounding box center [737, 392] width 23 height 23
click at [226, 392] on icon at bounding box center [229, 392] width 9 height 15
click at [733, 396] on icon at bounding box center [737, 392] width 23 height 23
click at [226, 387] on icon at bounding box center [229, 392] width 23 height 23
click at [738, 389] on icon at bounding box center [738, 392] width 9 height 15
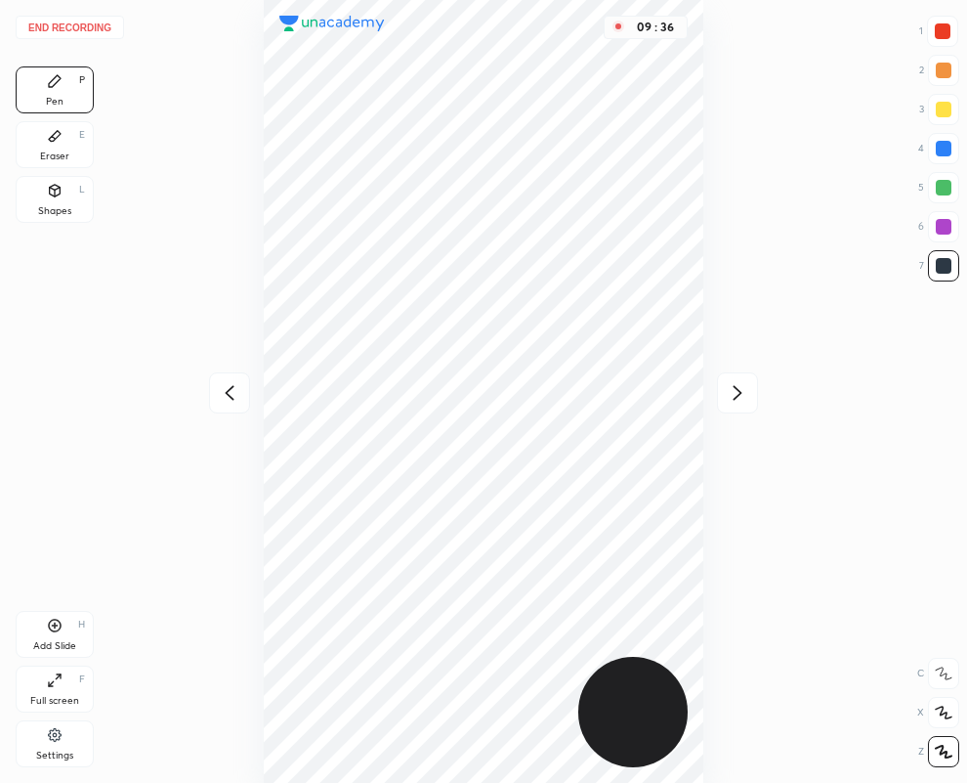
click at [221, 393] on icon at bounding box center [229, 392] width 23 height 23
click at [741, 389] on icon at bounding box center [737, 392] width 23 height 23
click at [229, 393] on icon at bounding box center [229, 392] width 23 height 23
click at [738, 393] on icon at bounding box center [737, 392] width 23 height 23
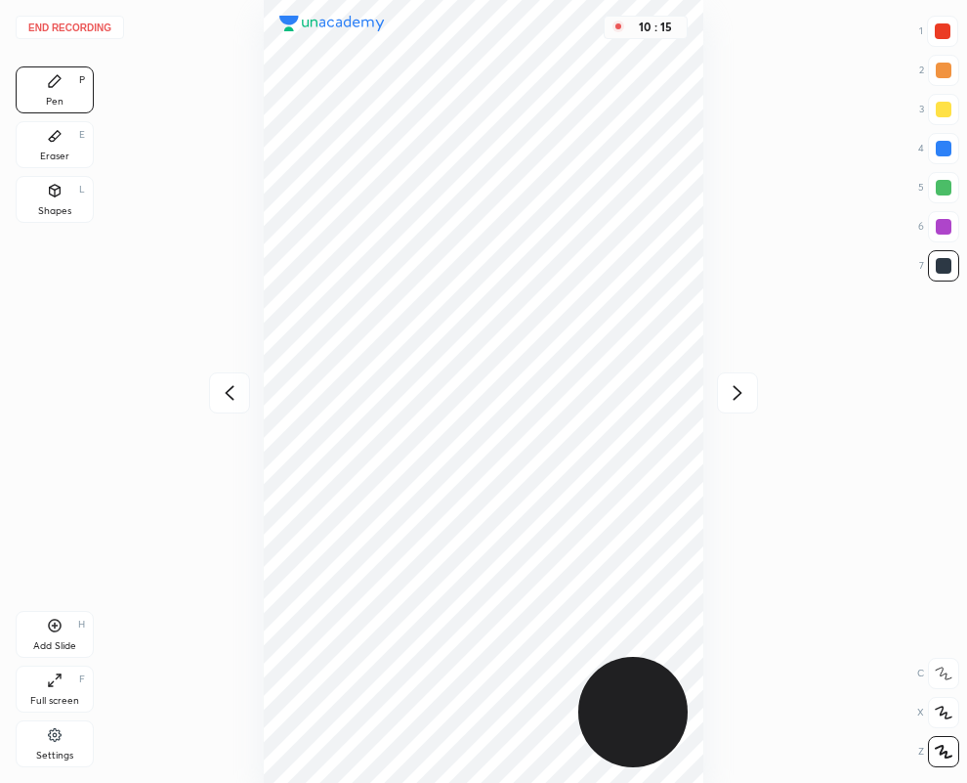
click at [738, 393] on icon at bounding box center [737, 392] width 23 height 23
click at [737, 391] on icon at bounding box center [737, 392] width 23 height 23
click at [60, 27] on button "End recording" at bounding box center [70, 27] width 108 height 23
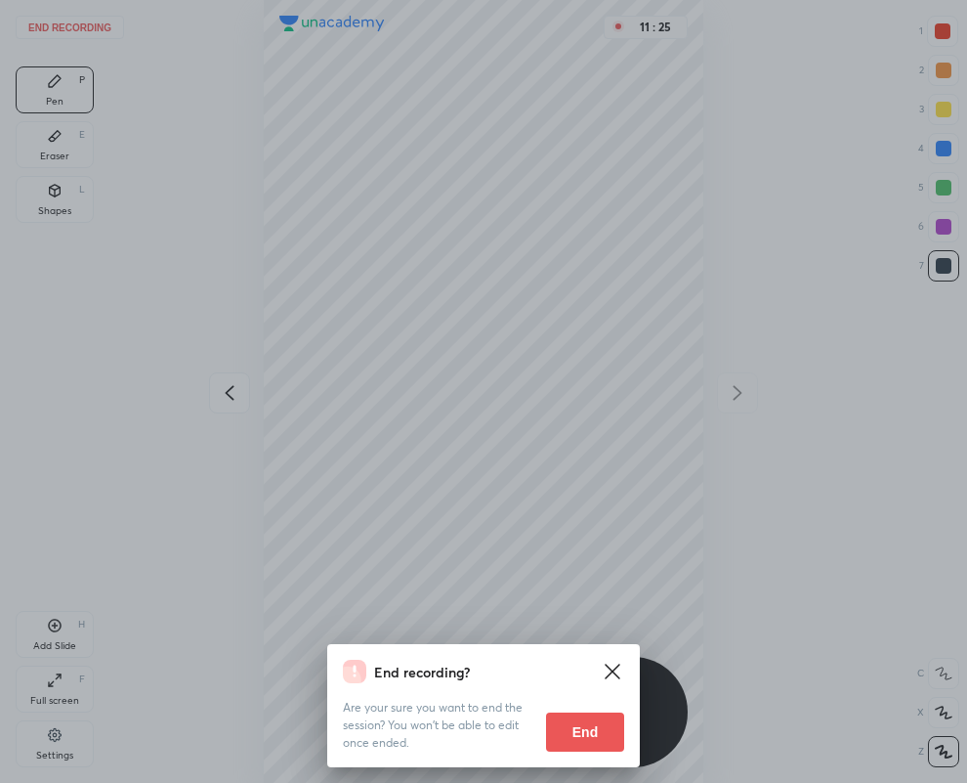
click at [576, 719] on button "End" at bounding box center [585, 731] width 78 height 39
